Goal: Task Accomplishment & Management: Use online tool/utility

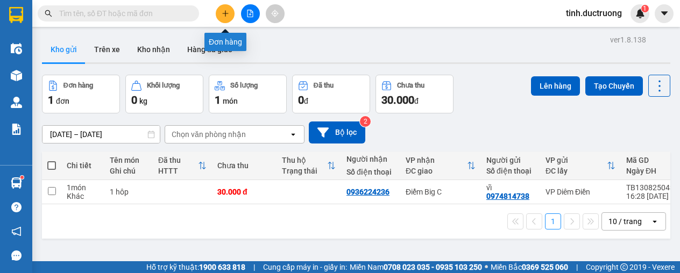
click at [231, 10] on button at bounding box center [225, 13] width 19 height 19
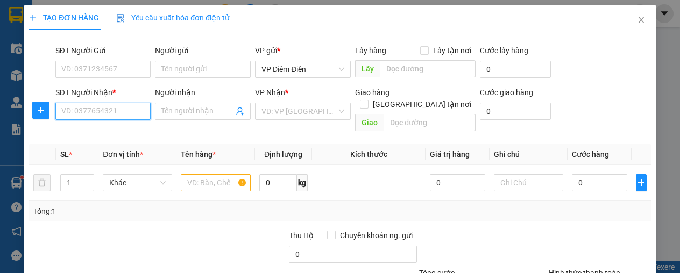
click at [105, 108] on input "SĐT Người Nhận *" at bounding box center [103, 111] width 96 height 17
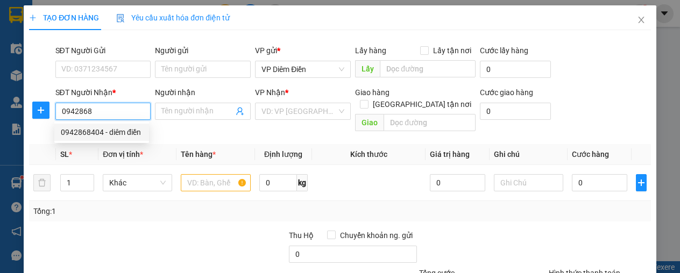
click at [79, 135] on div "0942868404 - diêm điền" at bounding box center [102, 132] width 82 height 12
type input "0942868404"
type input "diêm điền"
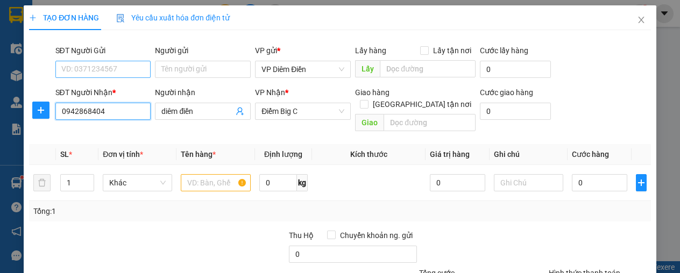
type input "0942868404"
click at [110, 70] on input "SĐT Người Gửi" at bounding box center [103, 69] width 96 height 17
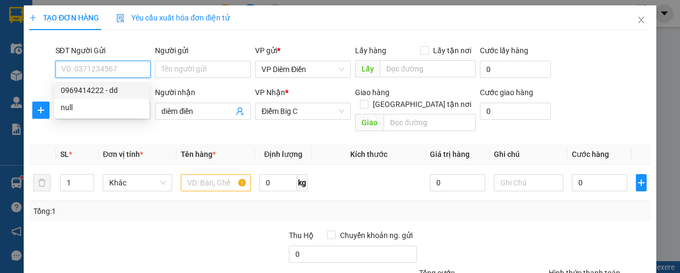
drag, startPoint x: 100, startPoint y: 88, endPoint x: 131, endPoint y: 102, distance: 33.7
click at [100, 89] on div "0969414222 - dd" at bounding box center [102, 90] width 82 height 12
type input "0969414222"
type input "dd"
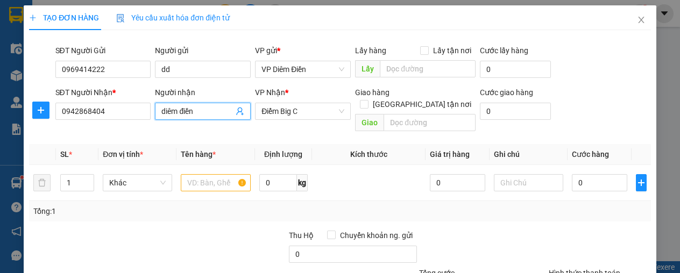
drag, startPoint x: 196, startPoint y: 105, endPoint x: 199, endPoint y: 115, distance: 10.2
click at [171, 118] on span "diêm điền" at bounding box center [203, 111] width 96 height 17
drag, startPoint x: 191, startPoint y: 112, endPoint x: 164, endPoint y: 115, distance: 27.5
click at [164, 115] on input "diêm điền" at bounding box center [197, 111] width 72 height 12
type input "d"
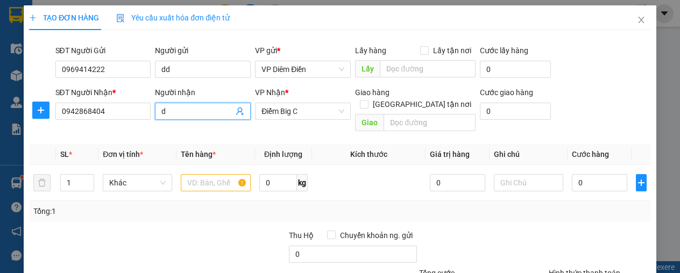
drag, startPoint x: 165, startPoint y: 109, endPoint x: 154, endPoint y: 112, distance: 11.2
click at [155, 112] on span "d" at bounding box center [203, 111] width 96 height 17
click at [208, 181] on td at bounding box center [216, 183] width 78 height 36
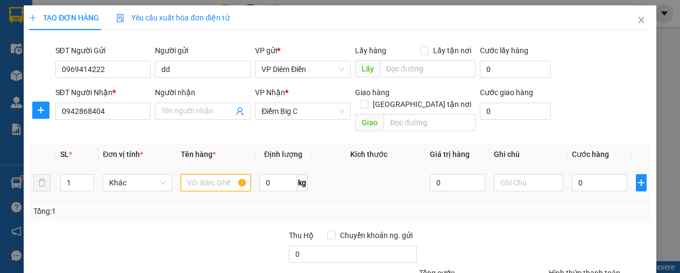
click at [211, 174] on input "text" at bounding box center [215, 182] width 69 height 17
type input "1 hộp"
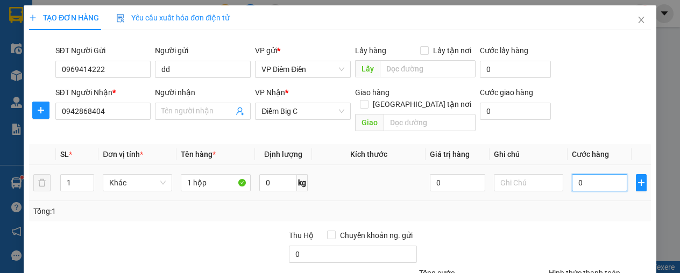
click at [589, 174] on input "0" at bounding box center [599, 182] width 55 height 17
type input "3"
type input "30"
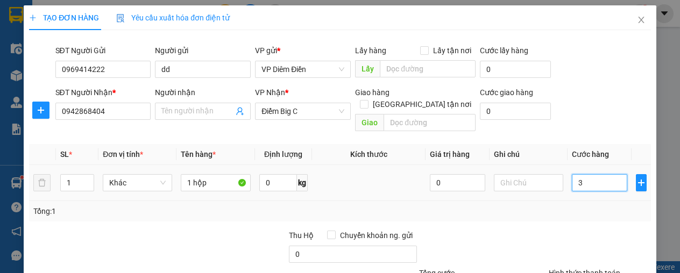
type input "30"
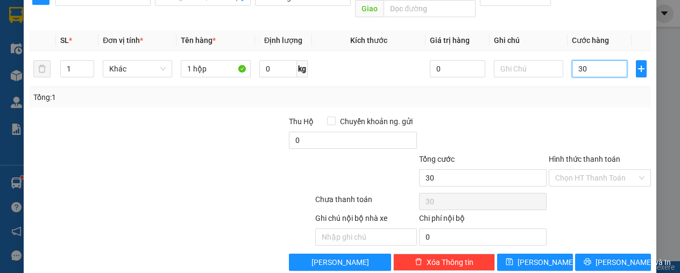
scroll to position [119, 0]
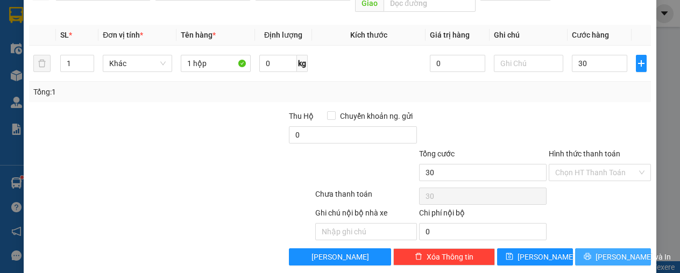
type input "30.000"
click at [585, 253] on icon "printer" at bounding box center [588, 257] width 8 height 8
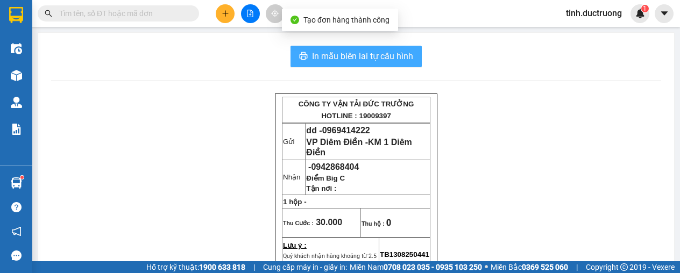
click at [408, 53] on span "In mẫu biên lai tự cấu hình" at bounding box center [362, 56] width 101 height 13
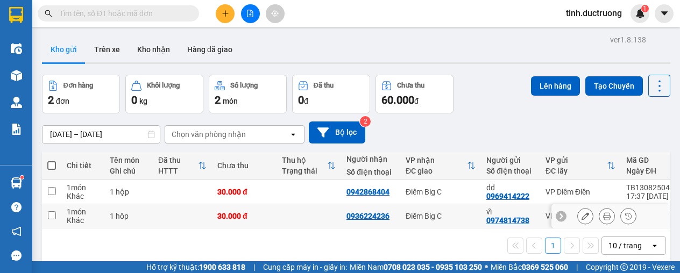
click at [55, 216] on input "checkbox" at bounding box center [52, 215] width 8 height 8
checkbox input "true"
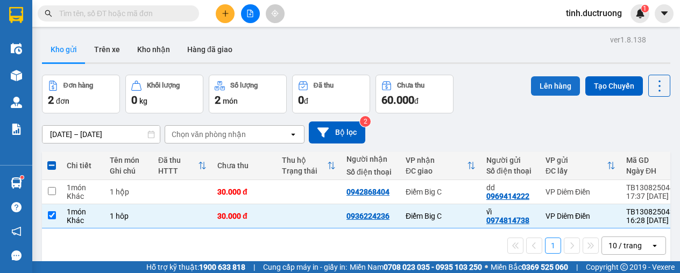
click at [549, 88] on button "Lên hàng" at bounding box center [555, 85] width 49 height 19
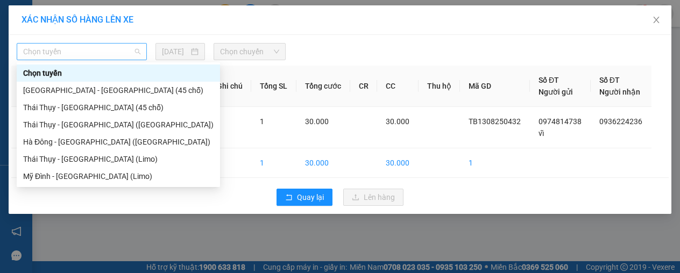
click at [80, 53] on span "Chọn tuyến" at bounding box center [81, 52] width 117 height 16
click at [71, 111] on div "Thái Thụy - [GEOGRAPHIC_DATA] (45 chỗ)" at bounding box center [118, 108] width 191 height 12
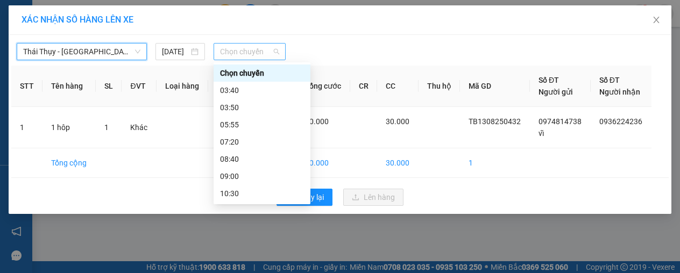
click at [229, 55] on span "Chọn chuyến" at bounding box center [250, 52] width 60 height 16
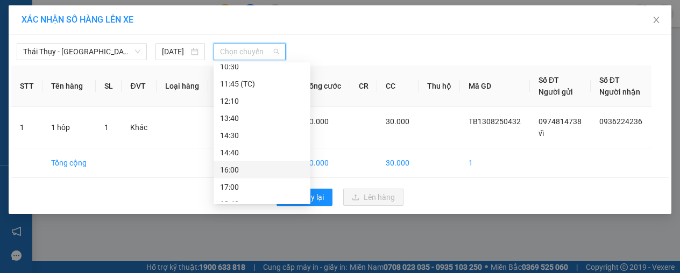
scroll to position [138, 0]
click at [234, 180] on div "17:00" at bounding box center [262, 177] width 84 height 12
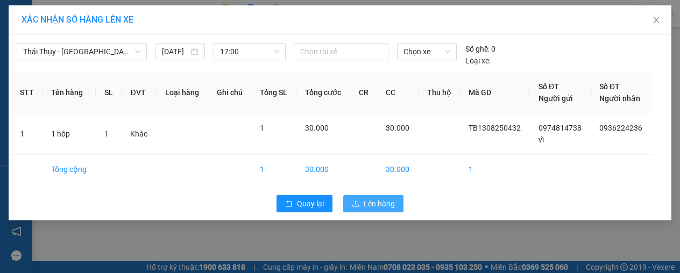
click at [379, 208] on span "Lên hàng" at bounding box center [379, 204] width 31 height 12
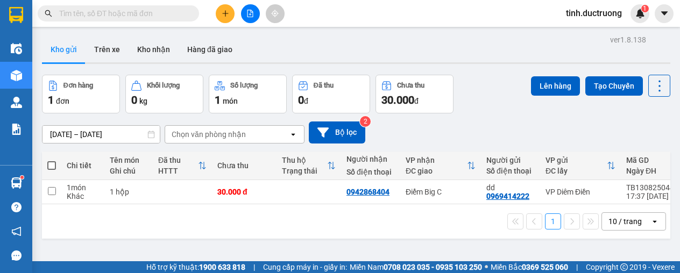
click at [161, 19] on input "text" at bounding box center [122, 14] width 127 height 12
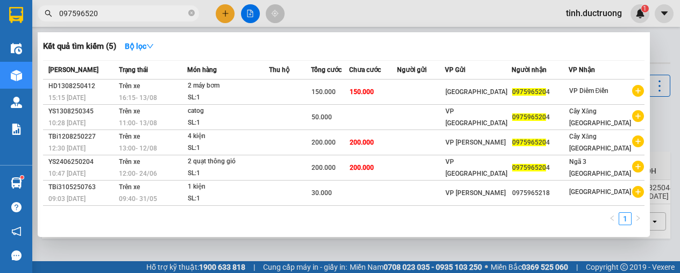
type input "0975965204"
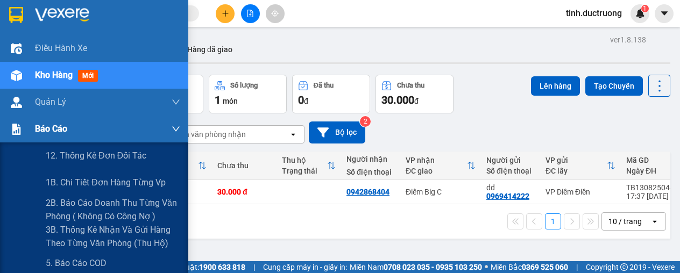
click at [43, 127] on span "Báo cáo" at bounding box center [51, 128] width 32 height 13
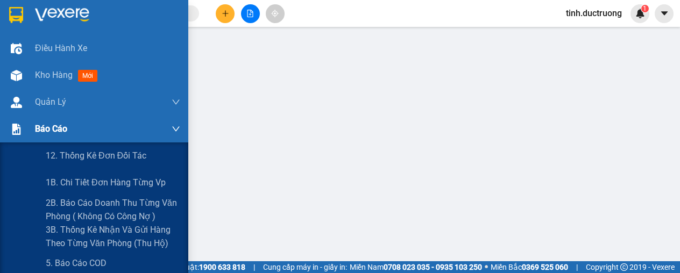
click at [35, 129] on span "Báo cáo" at bounding box center [51, 128] width 32 height 13
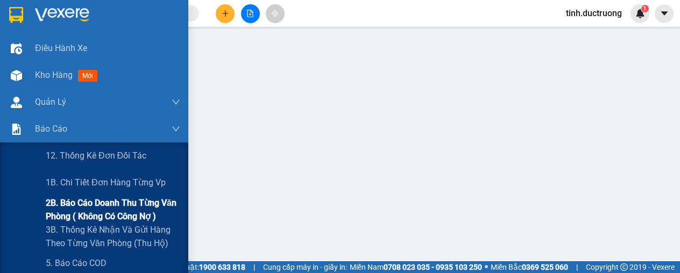
click at [80, 204] on span "2B. Báo cáo doanh thu từng văn phòng ( không có công nợ )" at bounding box center [113, 209] width 135 height 27
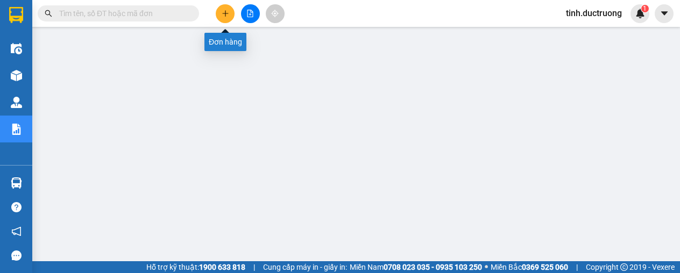
click at [224, 16] on icon "plus" at bounding box center [226, 14] width 8 height 8
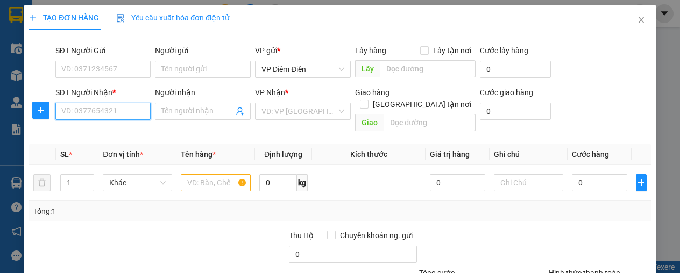
click at [118, 114] on input "SĐT Người Nhận *" at bounding box center [103, 111] width 96 height 17
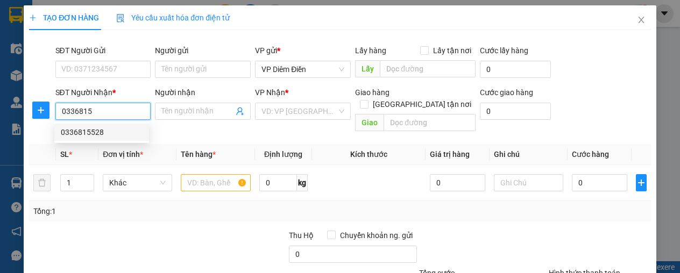
click at [90, 134] on div "0336815528" at bounding box center [102, 132] width 82 height 12
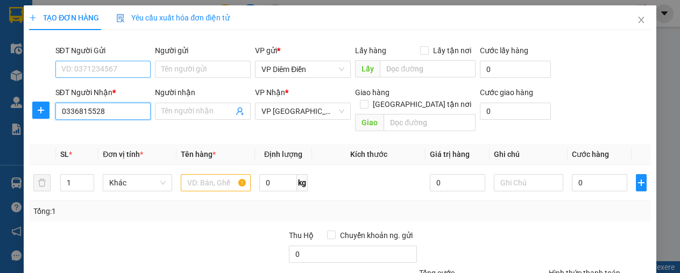
type input "0336815528"
click at [101, 66] on input "SĐT Người Gửi" at bounding box center [103, 69] width 96 height 17
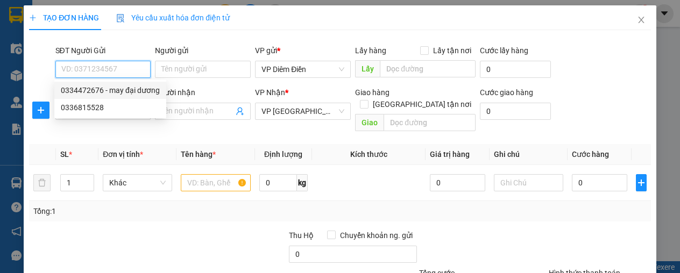
click at [122, 96] on div "0334472676 - may đại dương" at bounding box center [110, 90] width 99 height 12
type input "0334472676"
type input "may đại dương"
type input "lt"
type input "10.000"
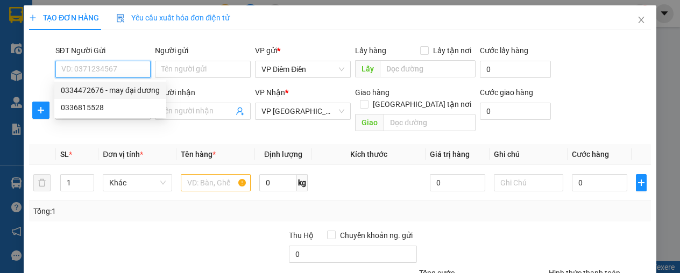
type input "10.000"
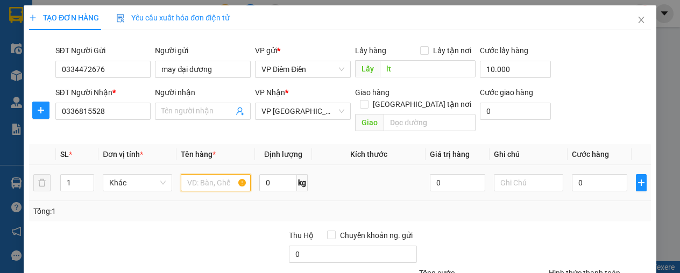
click at [207, 174] on input "text" at bounding box center [215, 182] width 69 height 17
type input "1 gói"
click at [601, 179] on div "0" at bounding box center [599, 183] width 55 height 22
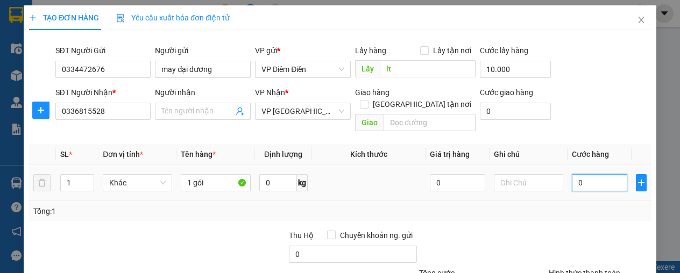
click at [599, 174] on input "0" at bounding box center [599, 182] width 55 height 17
type input "3"
type input "10.003"
type input "30"
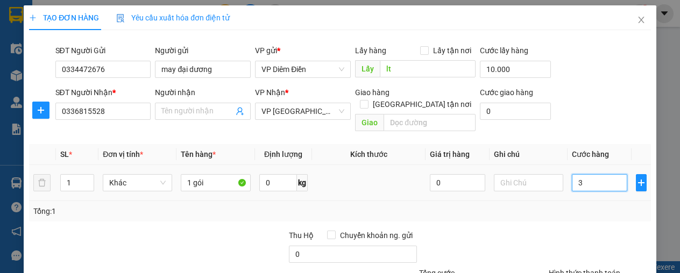
type input "10.030"
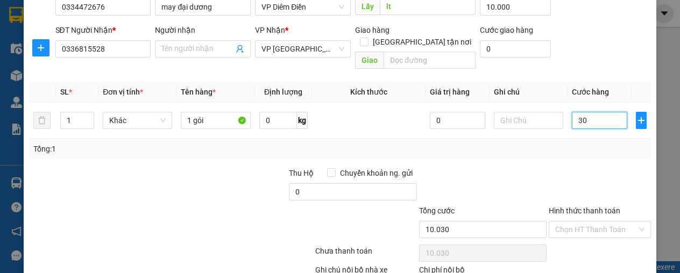
scroll to position [119, 0]
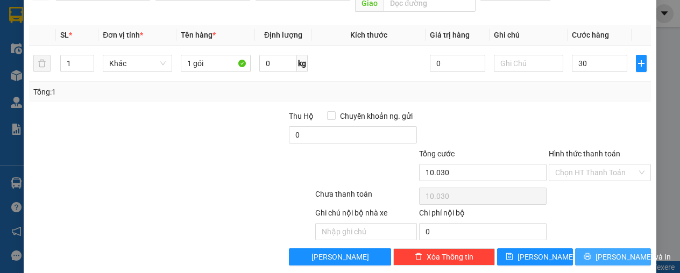
type input "30.000"
type input "40.000"
click at [589, 253] on icon "printer" at bounding box center [588, 257] width 8 height 8
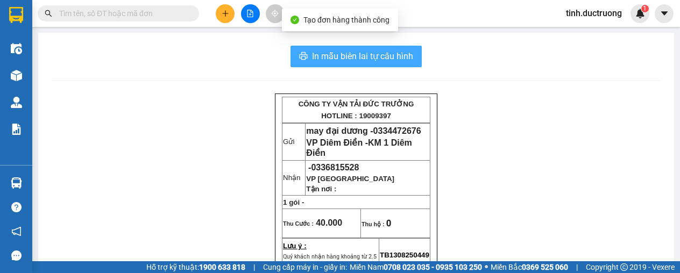
click at [396, 53] on span "In mẫu biên lai tự cấu hình" at bounding box center [362, 56] width 101 height 13
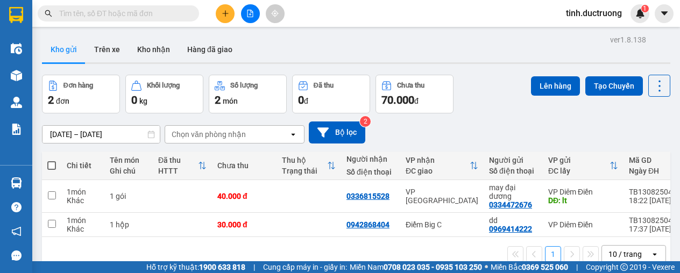
click at [48, 161] on span at bounding box center [51, 165] width 9 height 9
click at [52, 160] on input "checkbox" at bounding box center [52, 160] width 0 height 0
checkbox input "true"
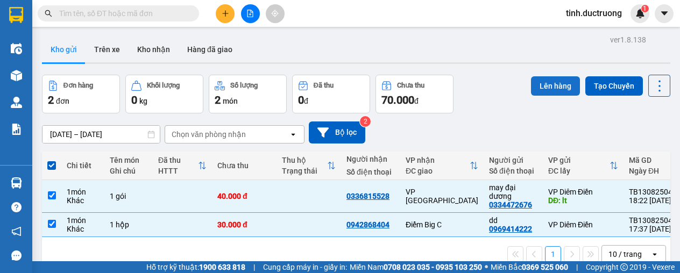
click at [547, 88] on button "Lên hàng" at bounding box center [555, 85] width 49 height 19
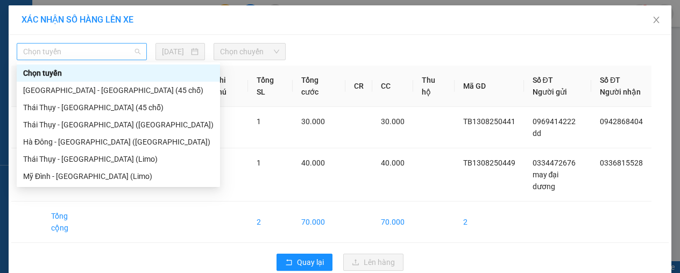
click at [101, 59] on span "Chọn tuyến" at bounding box center [81, 52] width 117 height 16
click at [72, 107] on div "Thái Thụy - [GEOGRAPHIC_DATA] (45 chỗ)" at bounding box center [118, 108] width 191 height 12
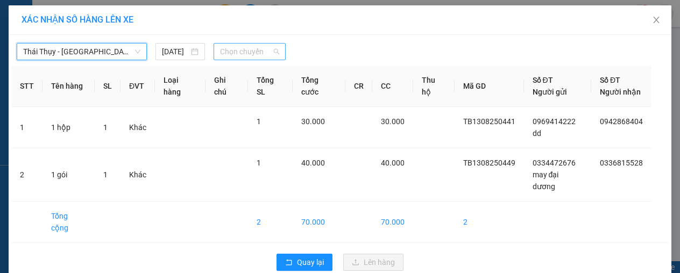
click at [242, 54] on span "Chọn chuyến" at bounding box center [250, 52] width 60 height 16
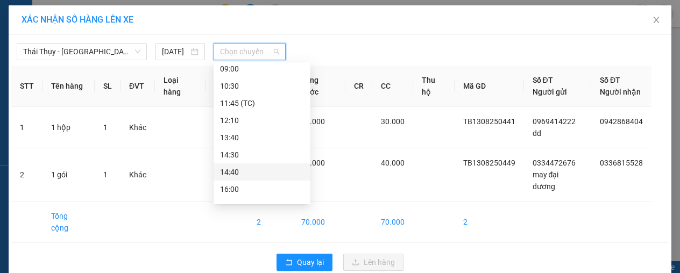
scroll to position [138, 0]
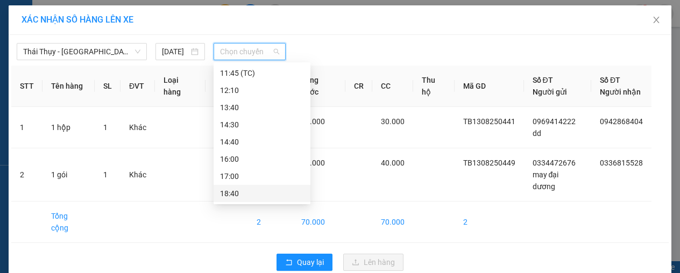
click at [230, 193] on div "18:40" at bounding box center [262, 194] width 84 height 12
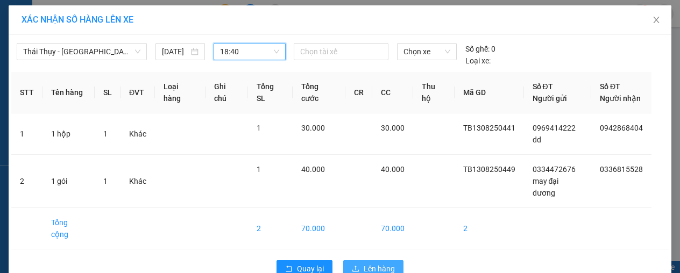
click at [375, 263] on span "Lên hàng" at bounding box center [379, 269] width 31 height 12
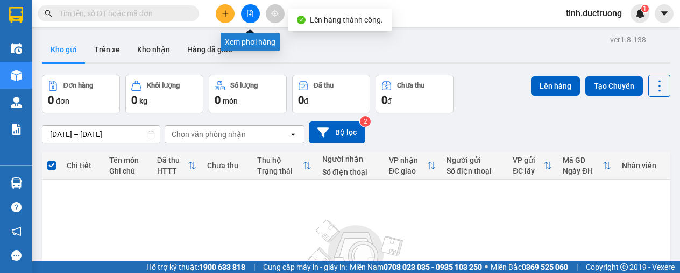
click at [255, 14] on button at bounding box center [250, 13] width 19 height 19
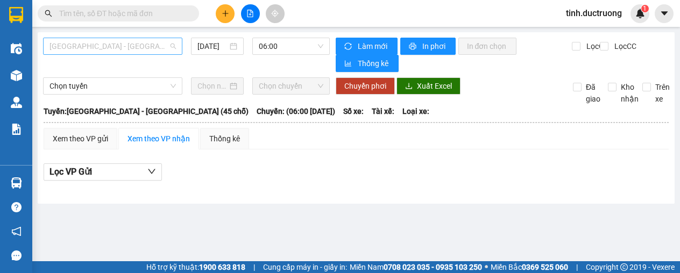
click at [122, 47] on span "[GEOGRAPHIC_DATA] - [GEOGRAPHIC_DATA] (45 chỗ)" at bounding box center [113, 46] width 126 height 16
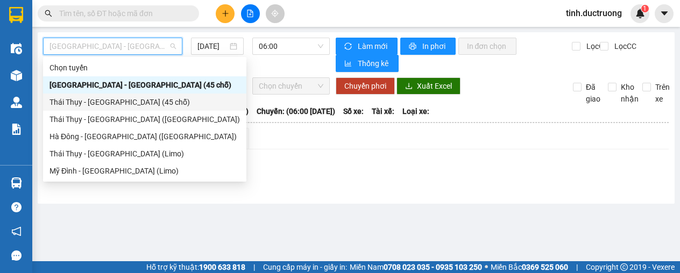
click at [94, 101] on div "Thái Thụy - [GEOGRAPHIC_DATA] (45 chỗ)" at bounding box center [145, 102] width 191 height 12
type input "[DATE]"
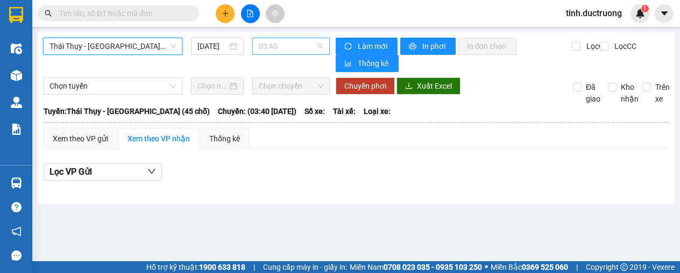
click at [283, 49] on span "03:40" at bounding box center [291, 46] width 65 height 16
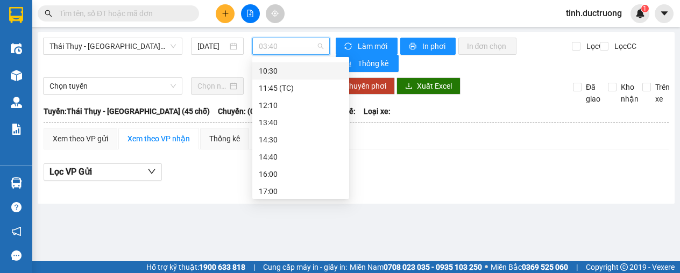
scroll to position [138, 0]
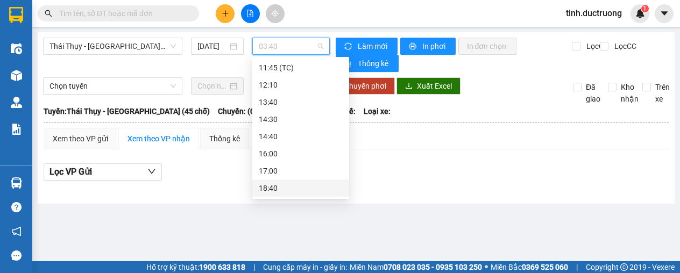
click at [265, 189] on div "18:40" at bounding box center [301, 188] width 84 height 12
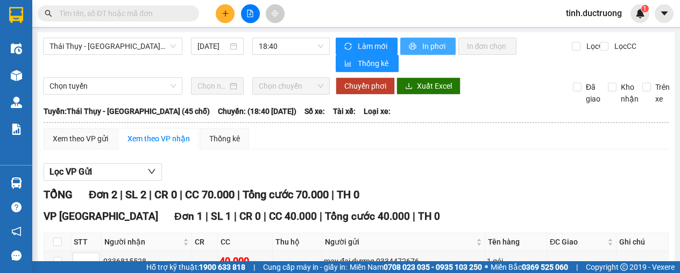
click at [422, 51] on span "In phơi" at bounding box center [434, 46] width 25 height 12
